Goal: Find specific page/section: Find specific page/section

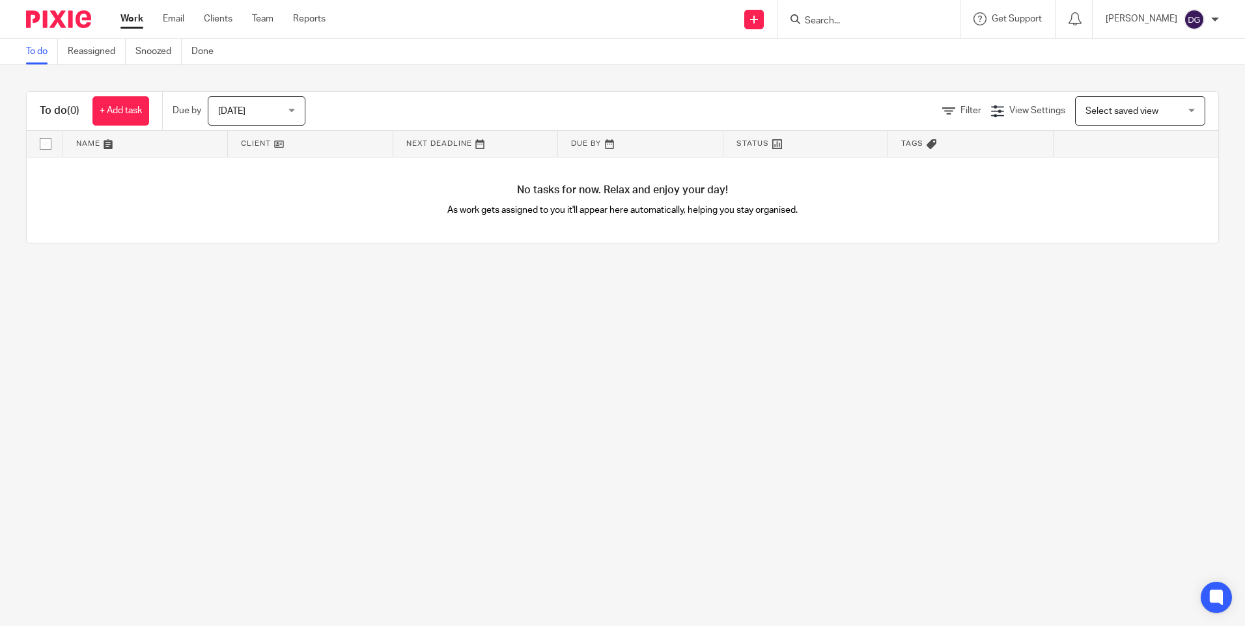
click at [864, 23] on input "Search" at bounding box center [861, 22] width 117 height 12
type input "kut ab"
click at [919, 49] on link at bounding box center [928, 56] width 254 height 30
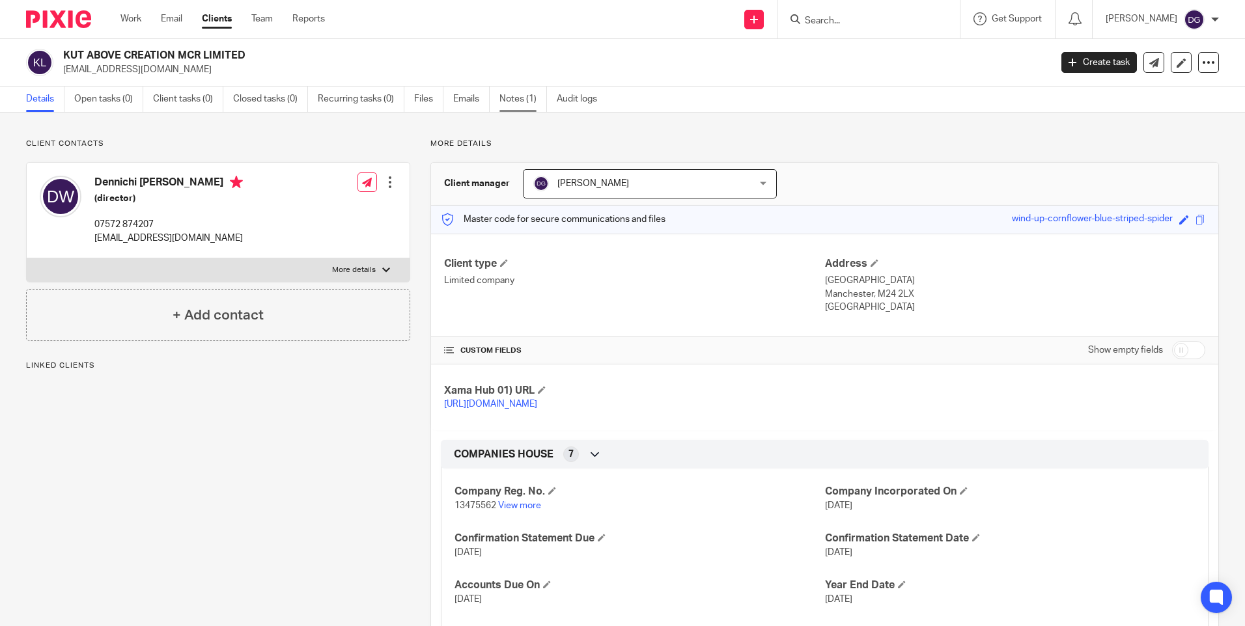
click at [501, 98] on link "Notes (1)" at bounding box center [523, 99] width 48 height 25
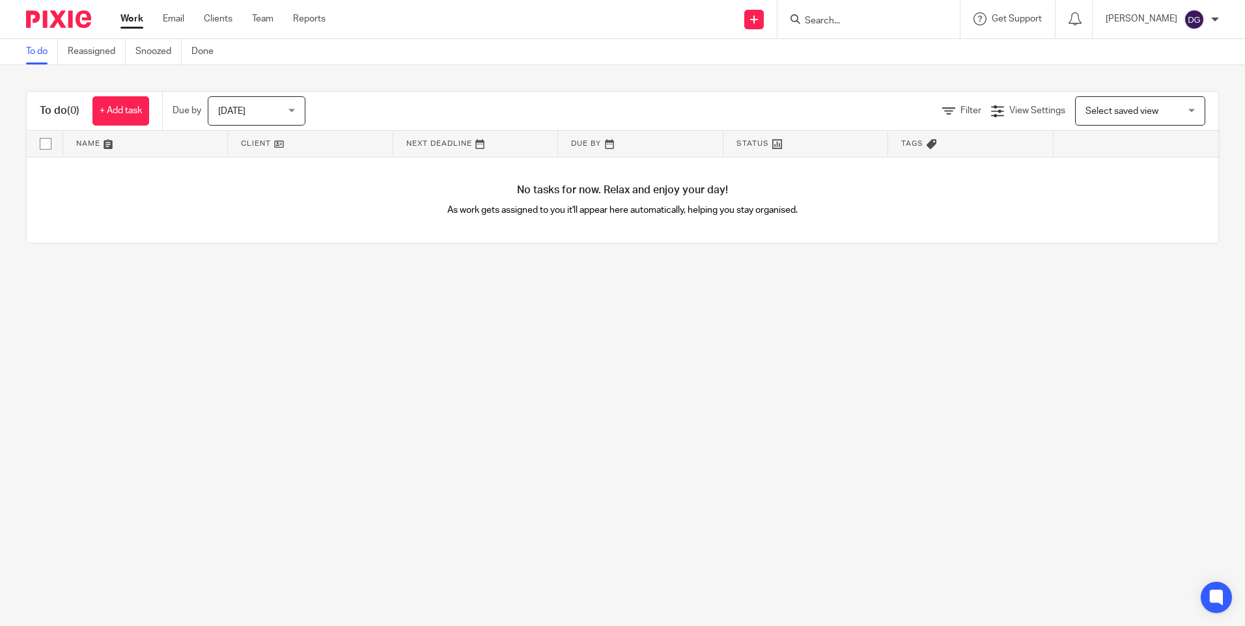
click at [845, 18] on input "Search" at bounding box center [861, 22] width 117 height 12
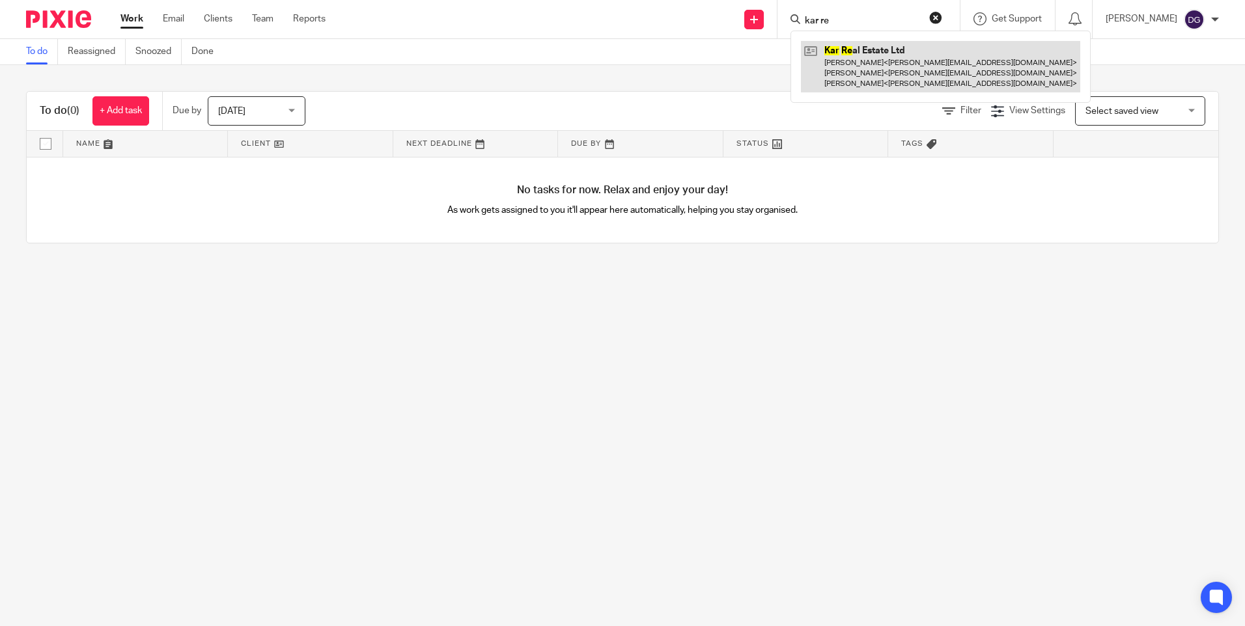
type input "kar re"
click at [847, 76] on link at bounding box center [940, 66] width 279 height 51
click at [857, 49] on link at bounding box center [940, 66] width 279 height 51
